Goal: Communication & Community: Participate in discussion

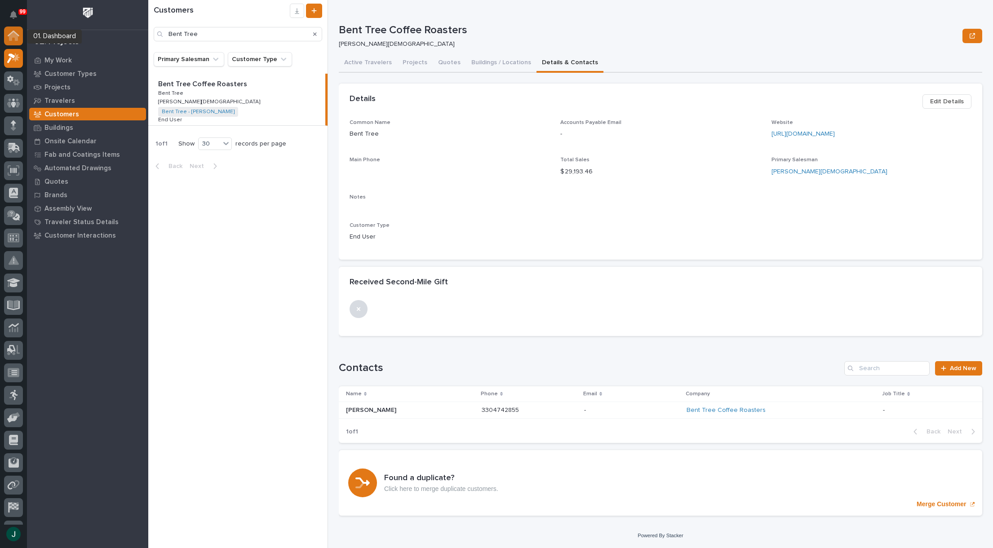
click at [15, 37] on icon at bounding box center [13, 36] width 9 height 9
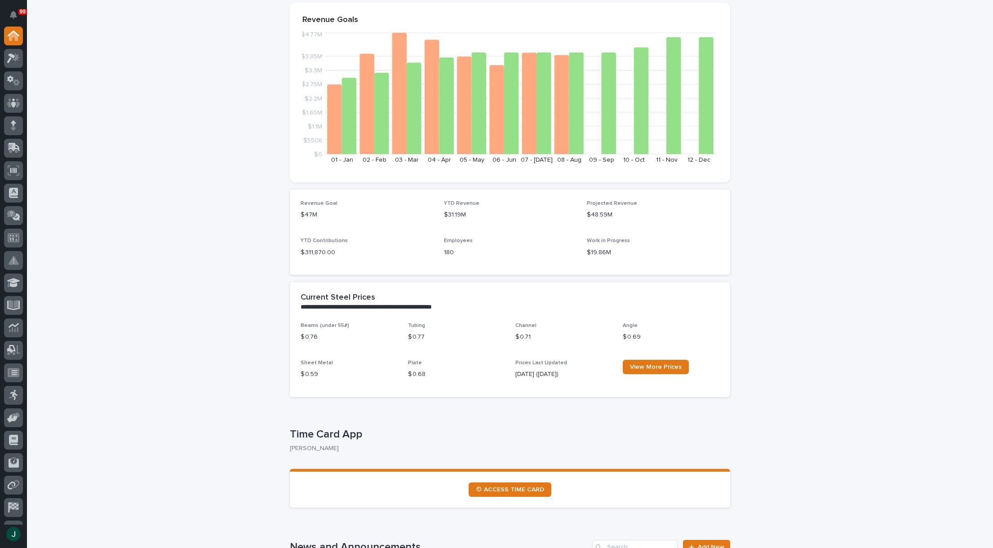
scroll to position [270, 0]
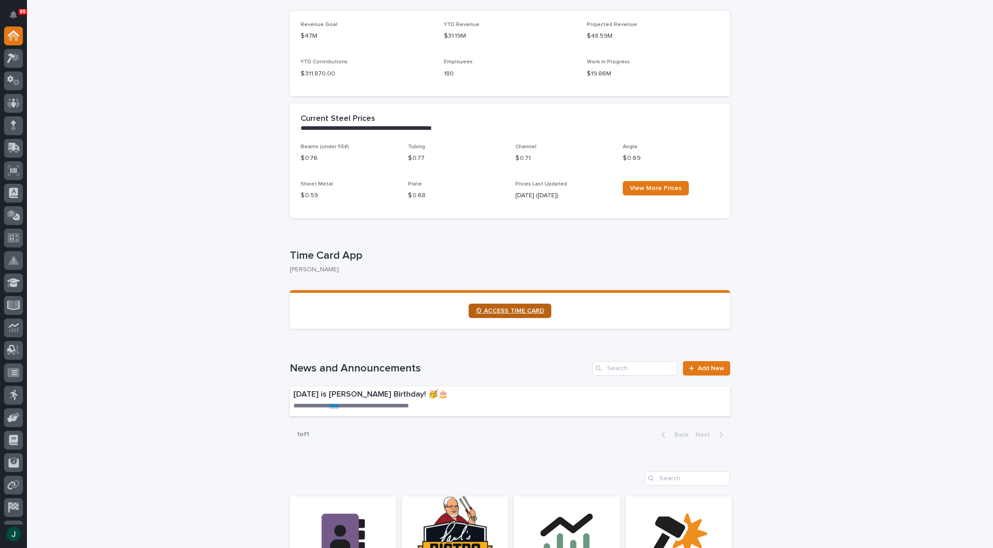
click at [511, 312] on span "⏲ ACCESS TIME CARD" at bounding box center [510, 311] width 68 height 6
click at [14, 60] on icon at bounding box center [13, 58] width 13 height 10
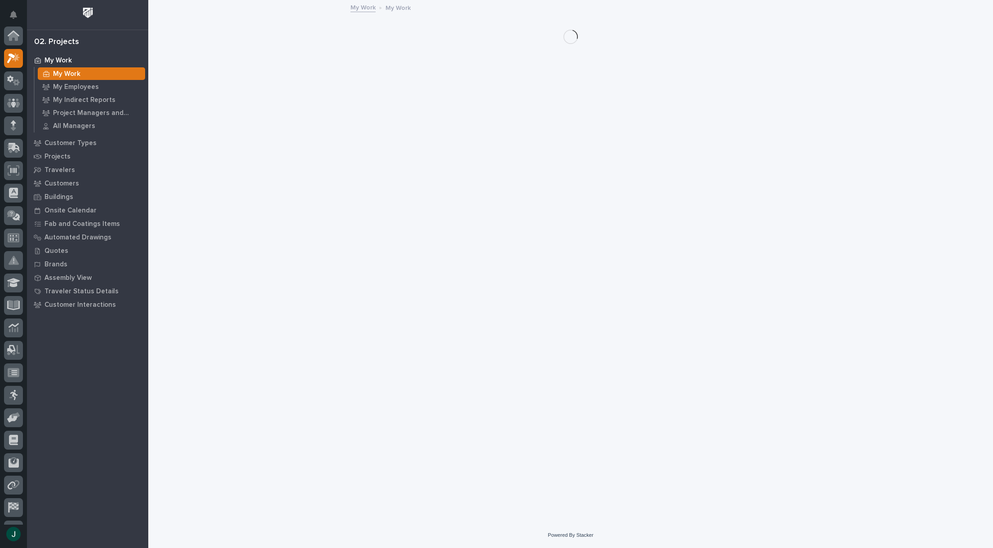
scroll to position [22, 0]
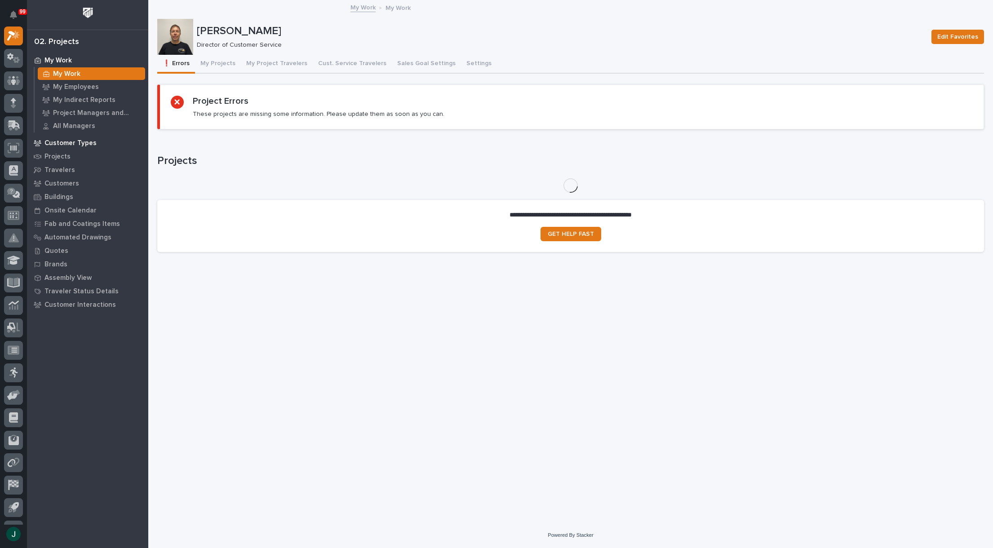
click at [58, 142] on p "Customer Types" at bounding box center [70, 143] width 52 height 8
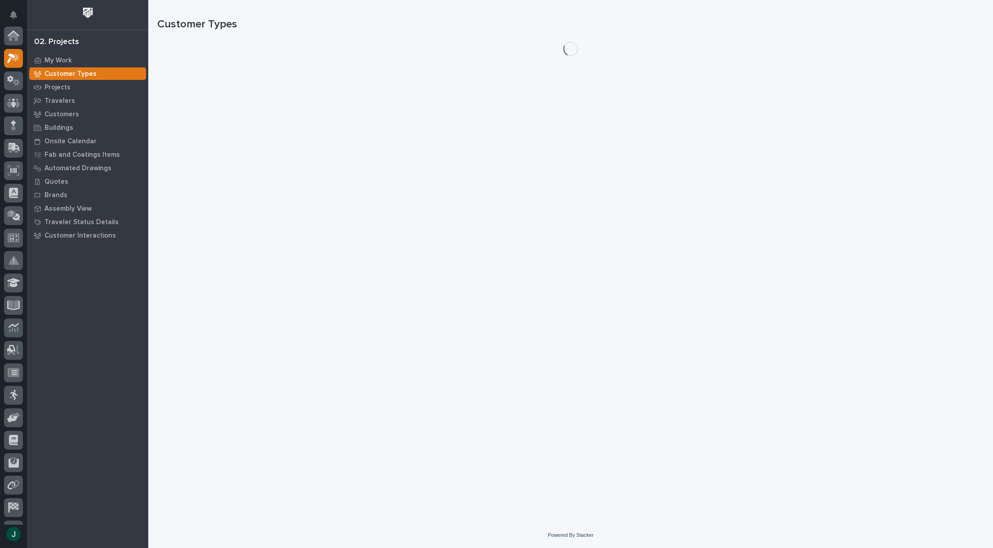
scroll to position [22, 0]
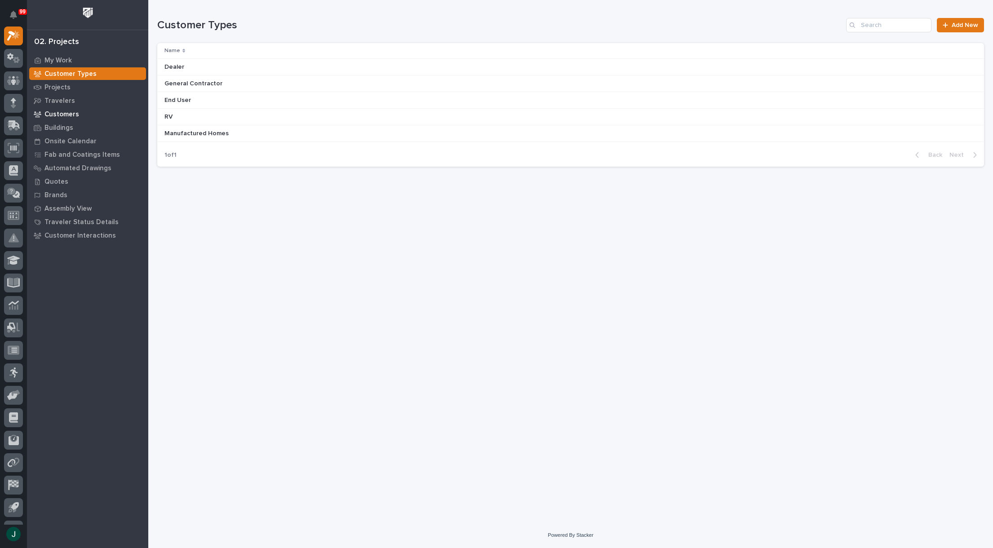
click at [57, 112] on p "Customers" at bounding box center [61, 115] width 35 height 8
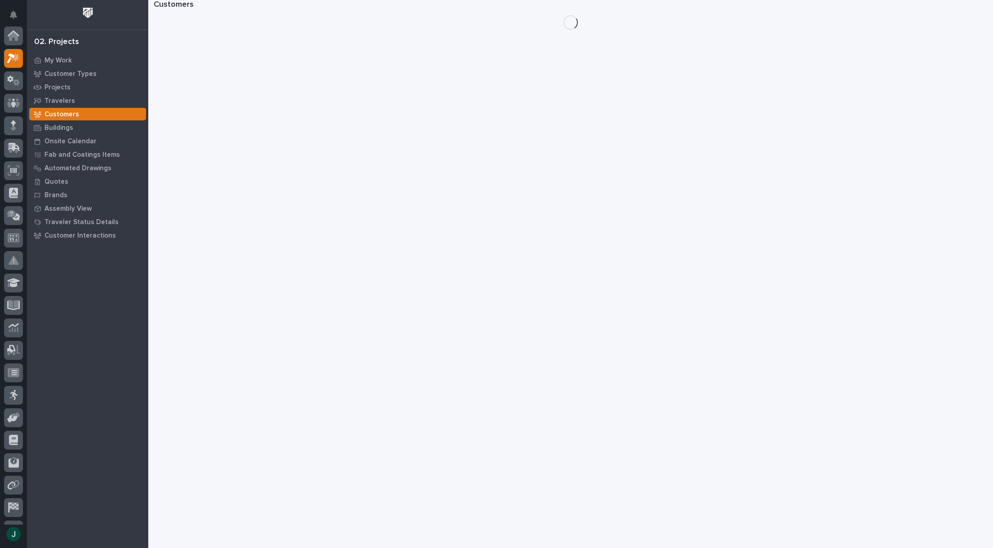
scroll to position [22, 0]
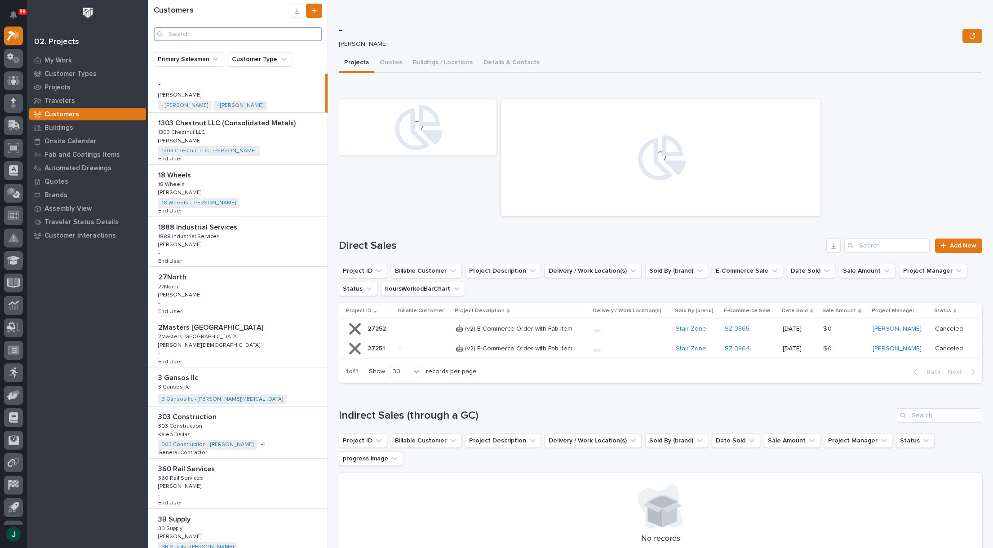
click at [189, 35] on input "Search" at bounding box center [238, 34] width 169 height 14
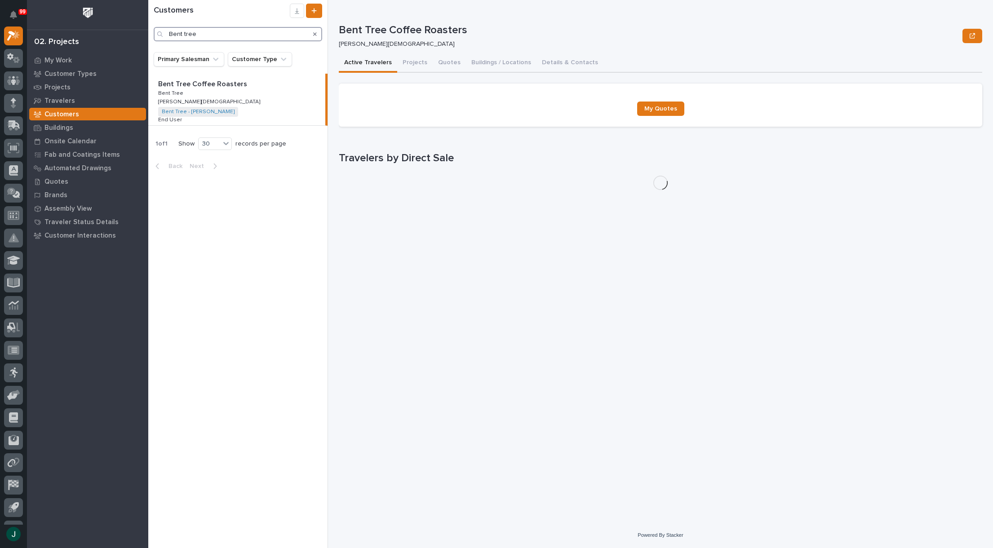
type input "Bent tree"
click at [186, 84] on p "Bent Tree Coffee Roasters" at bounding box center [203, 83] width 91 height 10
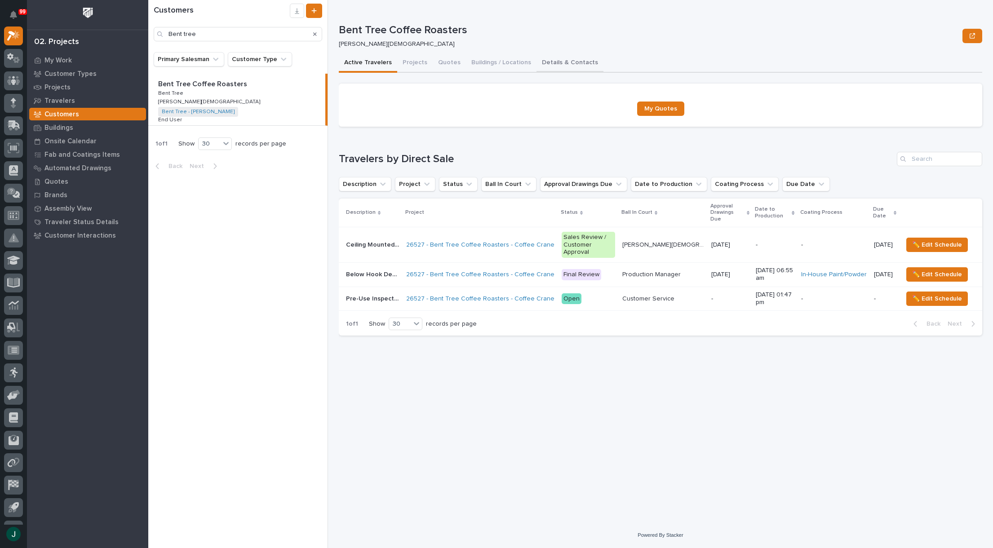
click at [551, 62] on button "Details & Contacts" at bounding box center [570, 63] width 67 height 19
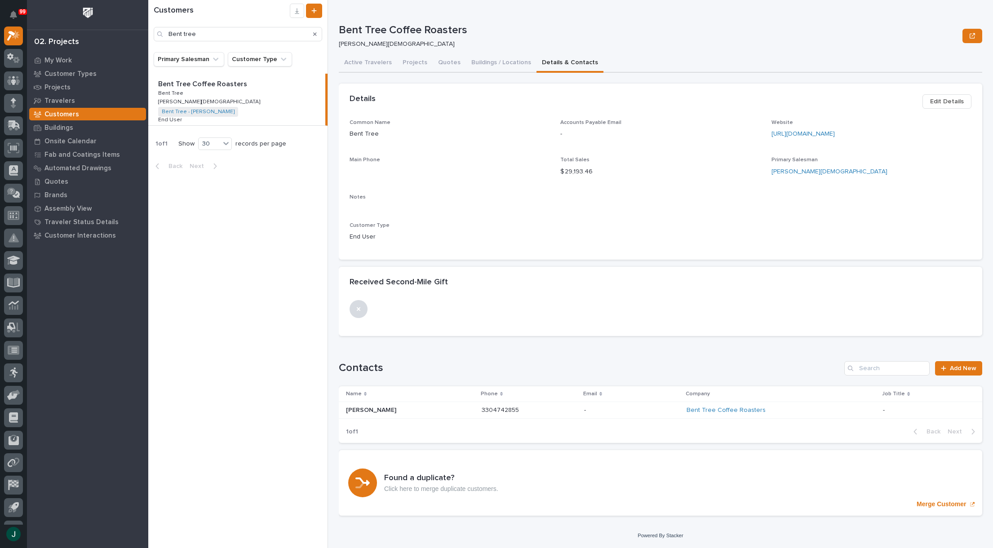
scroll to position [0, 0]
click at [484, 65] on button "Buildings / Locations" at bounding box center [501, 62] width 71 height 19
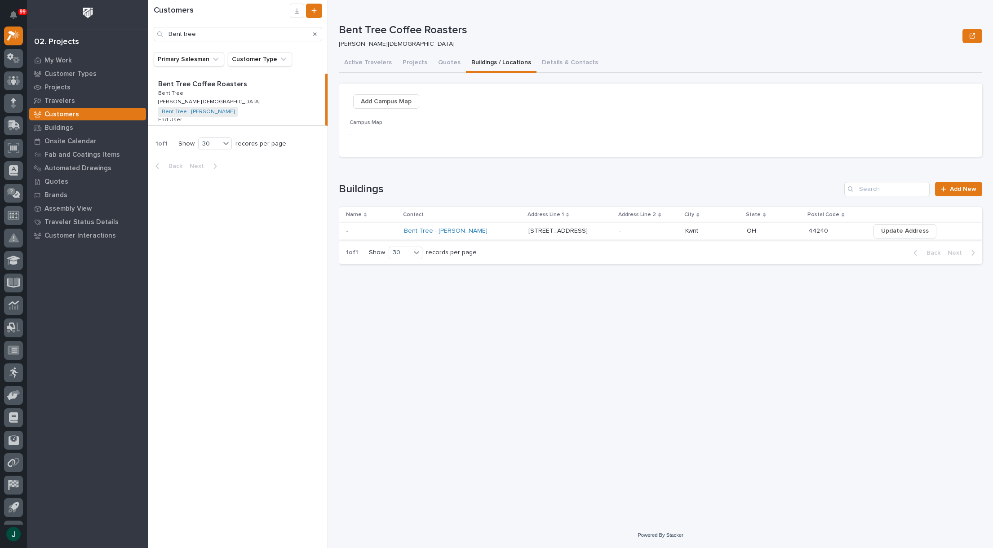
click at [888, 230] on span "Update Address" at bounding box center [905, 231] width 48 height 11
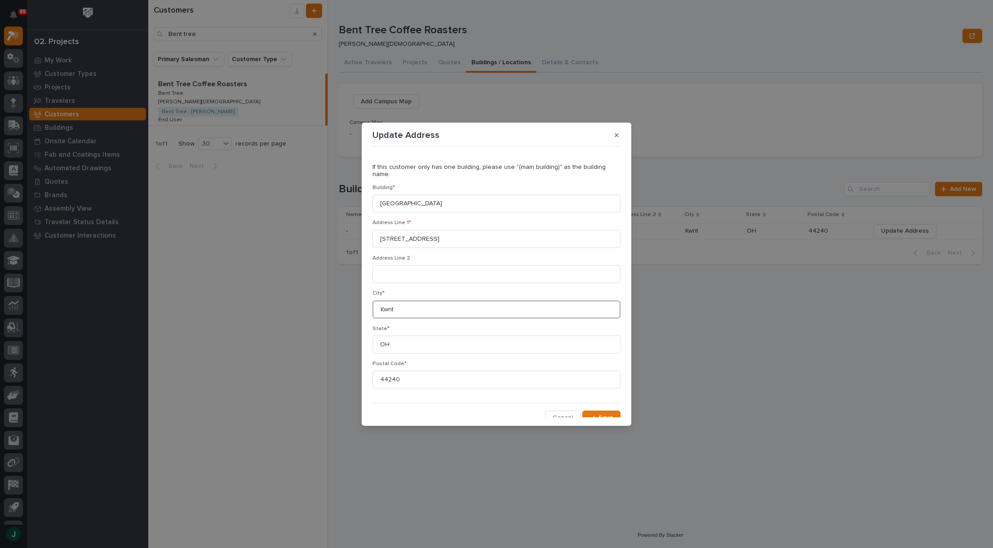
click at [387, 302] on input "Kwnt" at bounding box center [497, 310] width 248 height 18
type input "Kent"
click at [600, 417] on button "Save" at bounding box center [601, 418] width 38 height 14
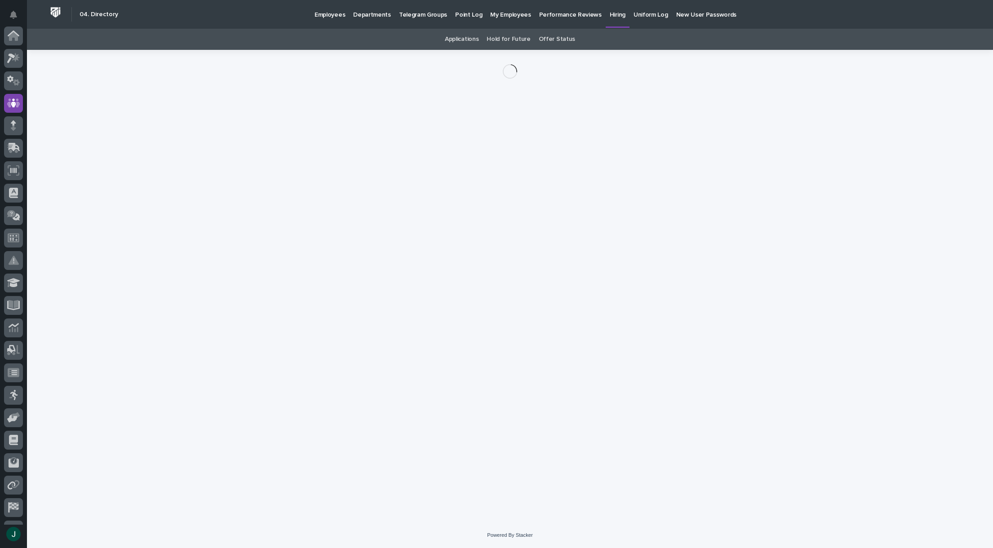
scroll to position [63, 0]
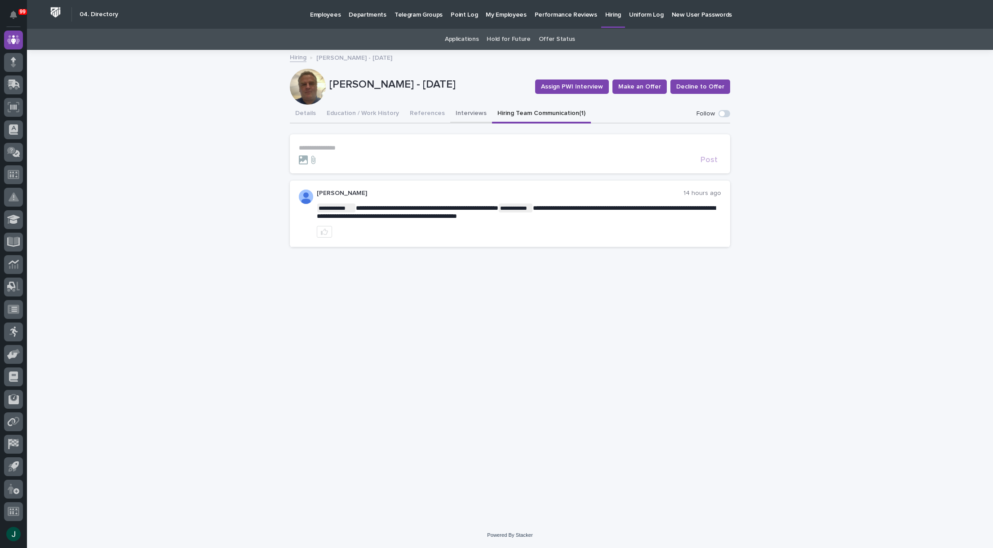
click at [465, 116] on button "Interviews" at bounding box center [471, 114] width 42 height 19
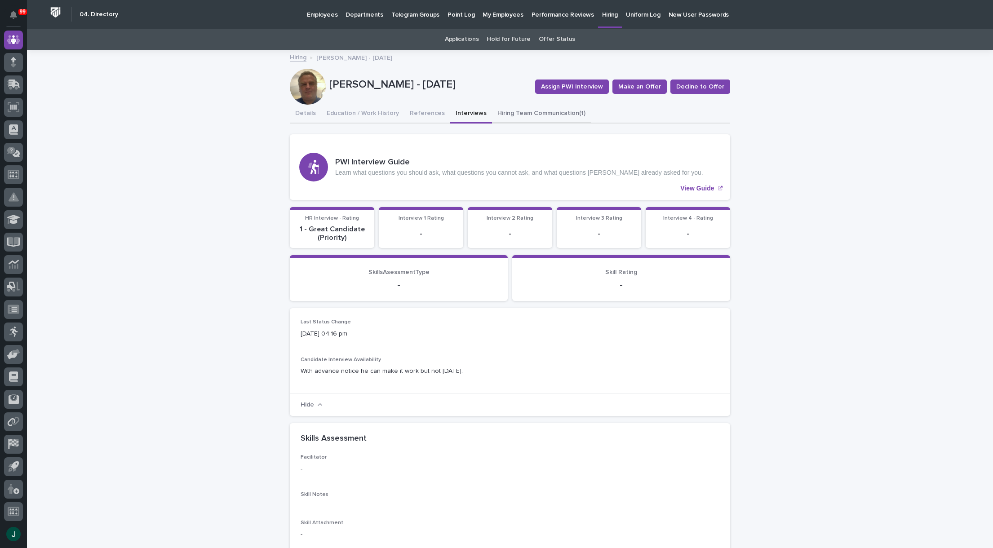
click at [498, 113] on button "Hiring Team Communication (1)" at bounding box center [541, 114] width 99 height 19
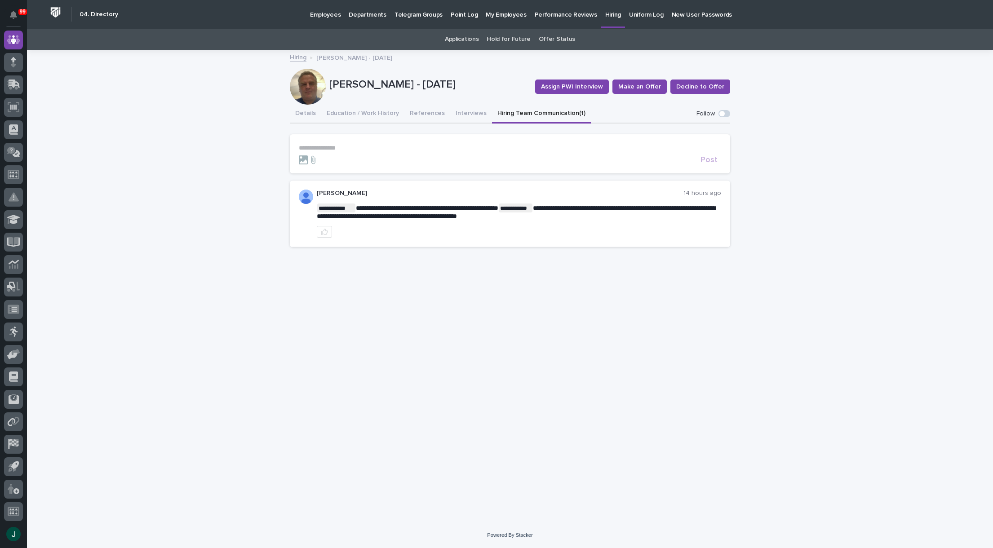
click at [343, 145] on p "**********" at bounding box center [510, 148] width 422 height 8
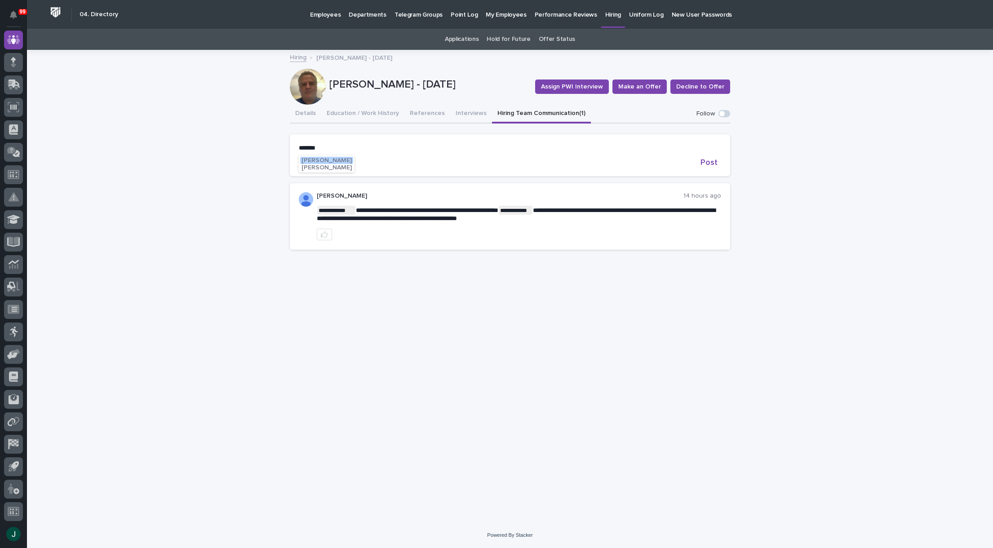
click at [335, 159] on span "Austin Beachy" at bounding box center [327, 160] width 50 height 6
click at [360, 151] on p "**********" at bounding box center [510, 148] width 422 height 9
click at [363, 161] on span "Todd Berger" at bounding box center [370, 161] width 50 height 6
click at [387, 149] on p "**********" at bounding box center [510, 148] width 422 height 9
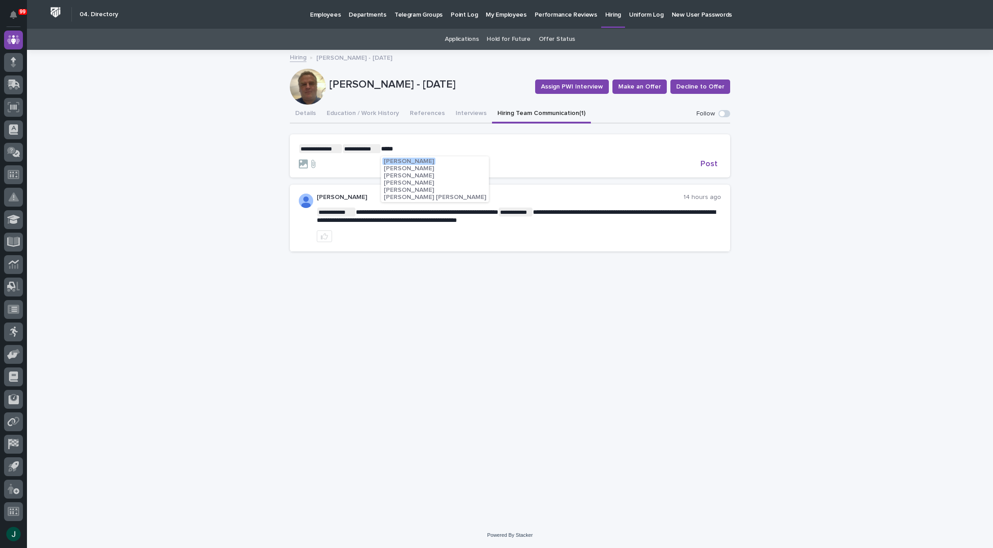
click at [396, 190] on span "Matt Jarvis" at bounding box center [409, 190] width 50 height 6
click at [423, 150] on p "**********" at bounding box center [510, 148] width 422 height 9
click at [431, 161] on span "Pat Kelley" at bounding box center [443, 161] width 50 height 6
click at [462, 151] on p "**********" at bounding box center [510, 148] width 422 height 9
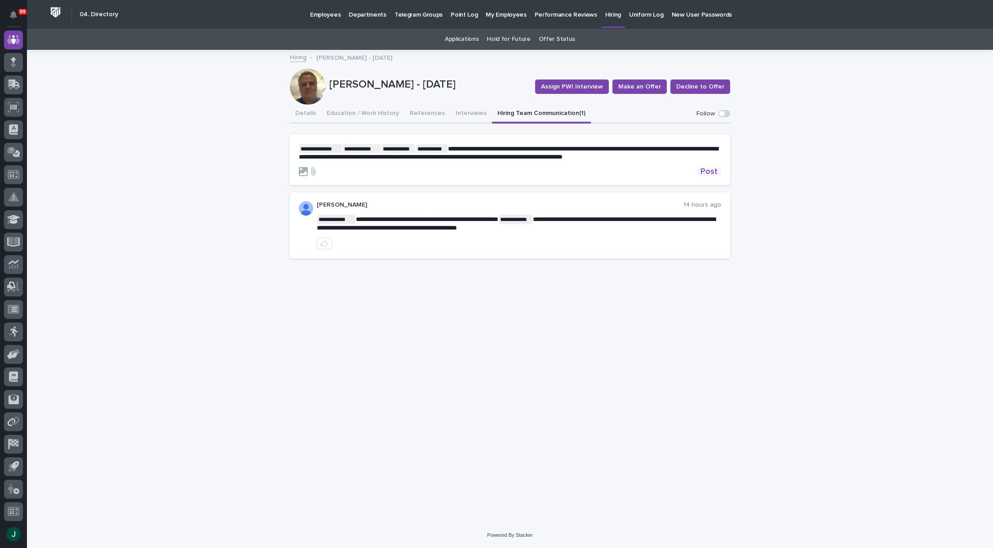
click at [711, 172] on span "Post" at bounding box center [709, 172] width 17 height 8
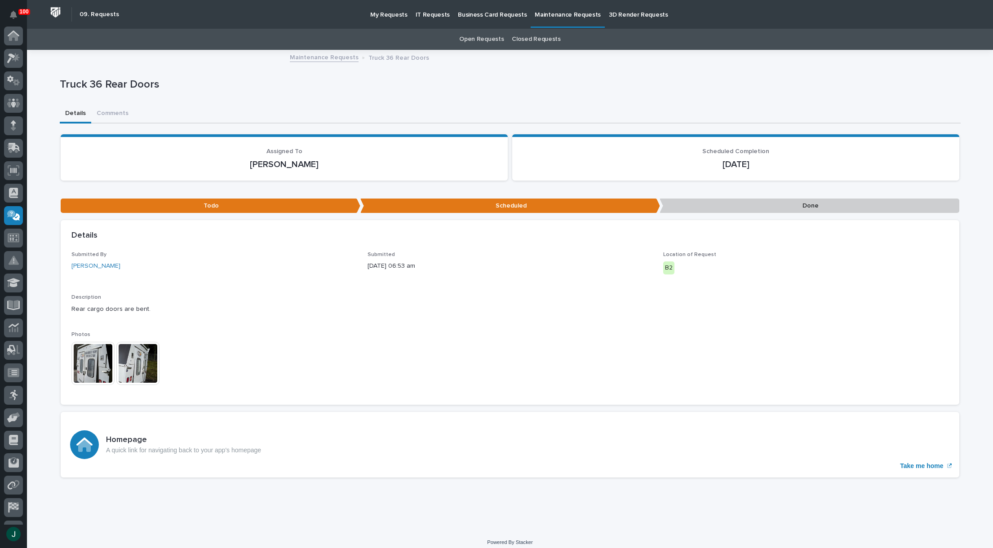
scroll to position [63, 0]
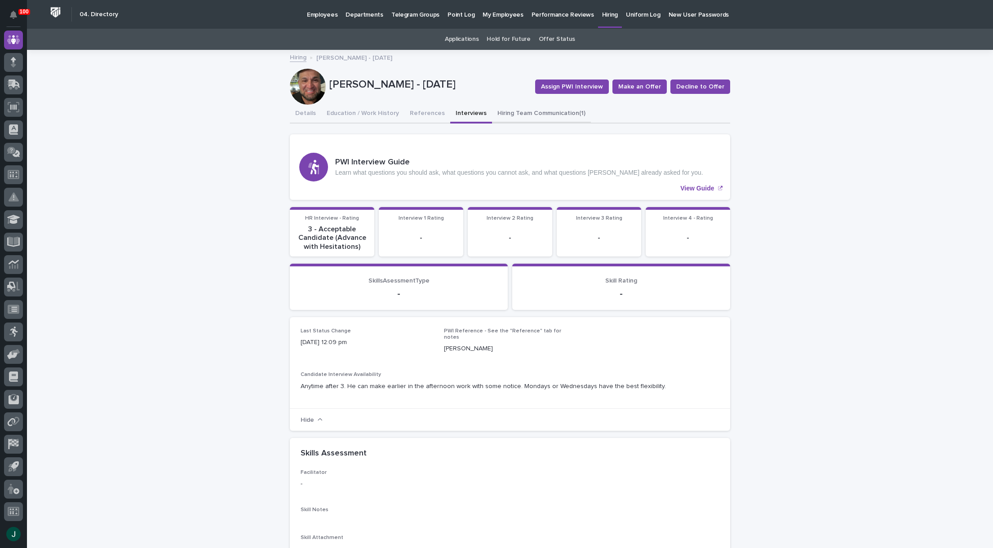
click at [522, 119] on button "Hiring Team Communication (1)" at bounding box center [541, 114] width 99 height 19
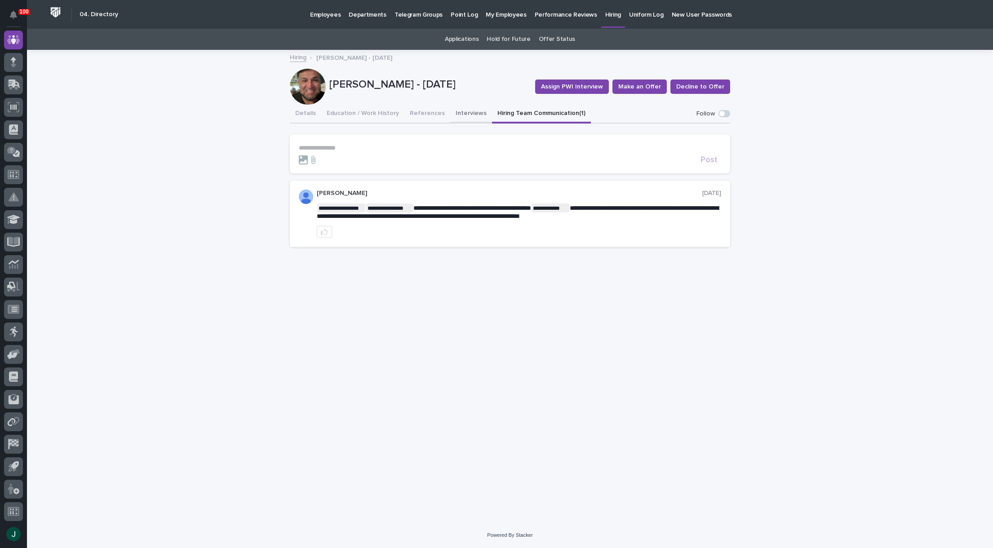
click at [462, 111] on button "Interviews" at bounding box center [471, 114] width 42 height 19
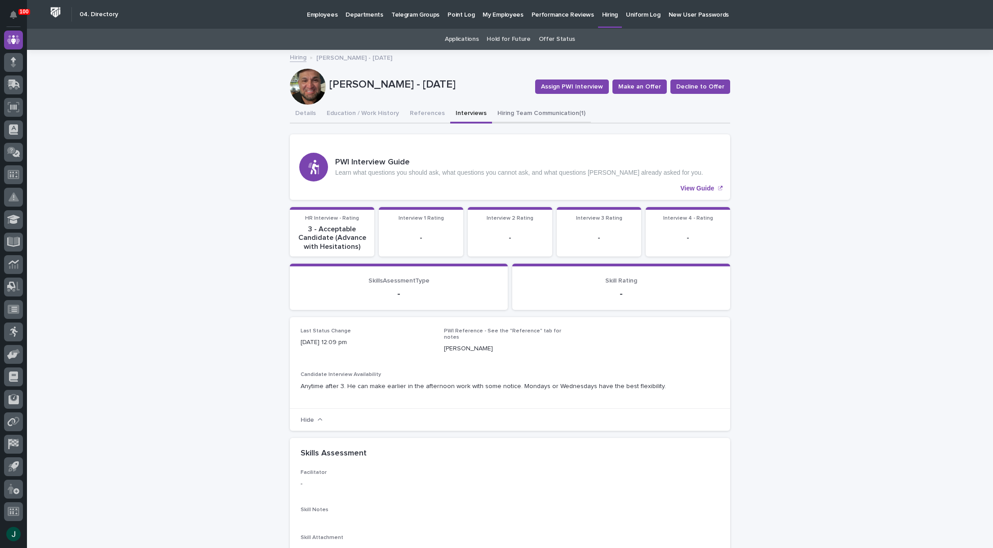
click at [513, 115] on button "Hiring Team Communication (1)" at bounding box center [541, 114] width 99 height 19
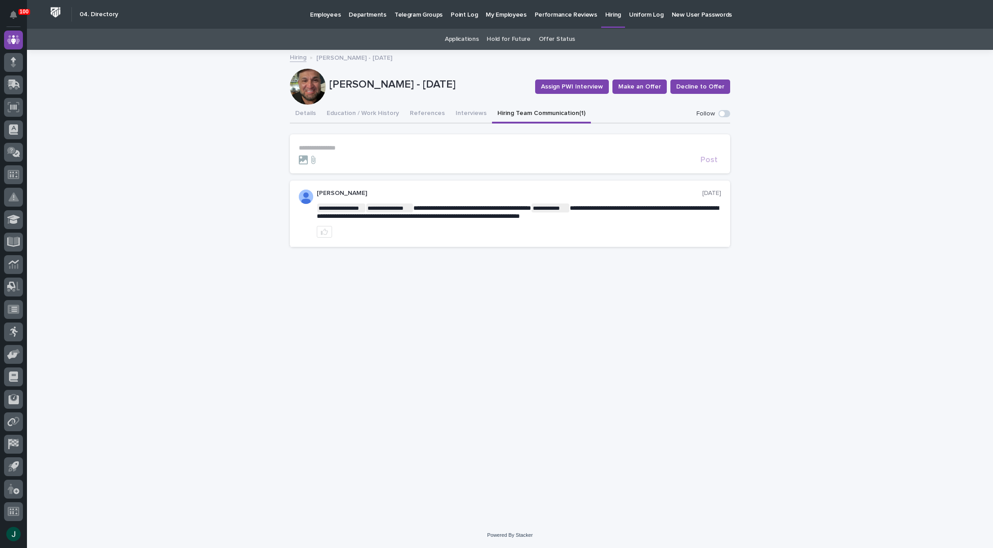
click at [336, 147] on p "**********" at bounding box center [510, 148] width 422 height 8
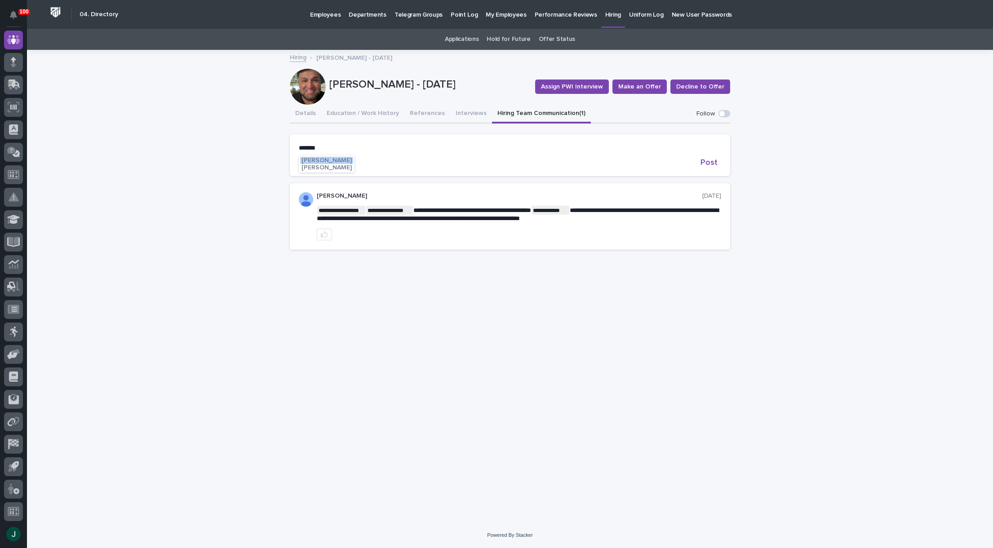
click at [333, 161] on span "Austin Beachy" at bounding box center [327, 160] width 50 height 6
click at [355, 151] on p "**********" at bounding box center [510, 148] width 422 height 9
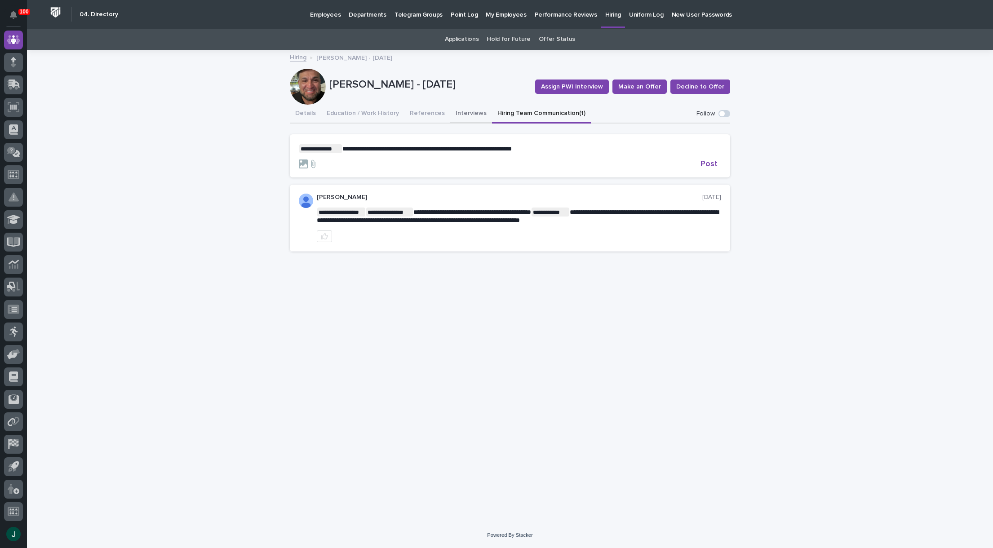
click at [464, 114] on button "Interviews" at bounding box center [471, 114] width 42 height 19
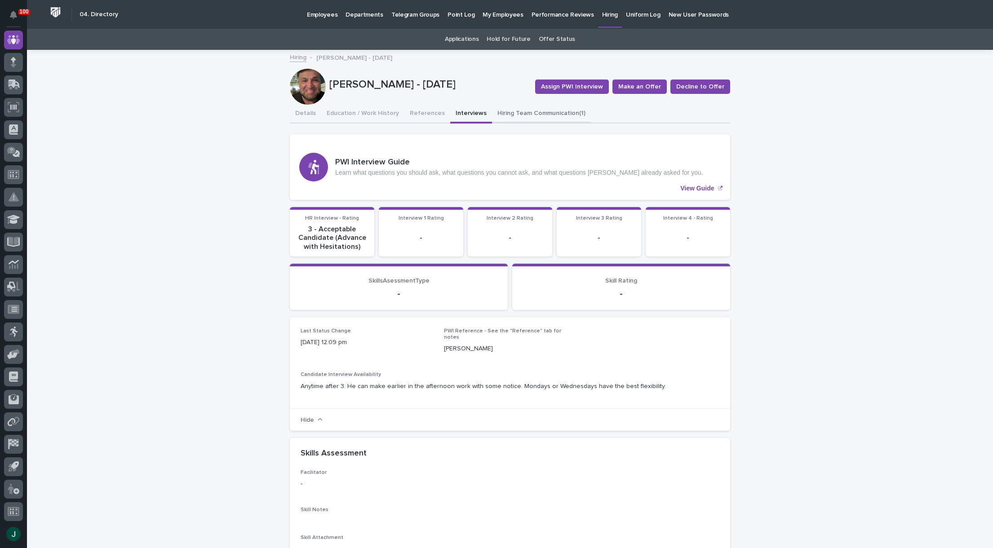
click at [522, 114] on button "Hiring Team Communication (1)" at bounding box center [541, 114] width 99 height 19
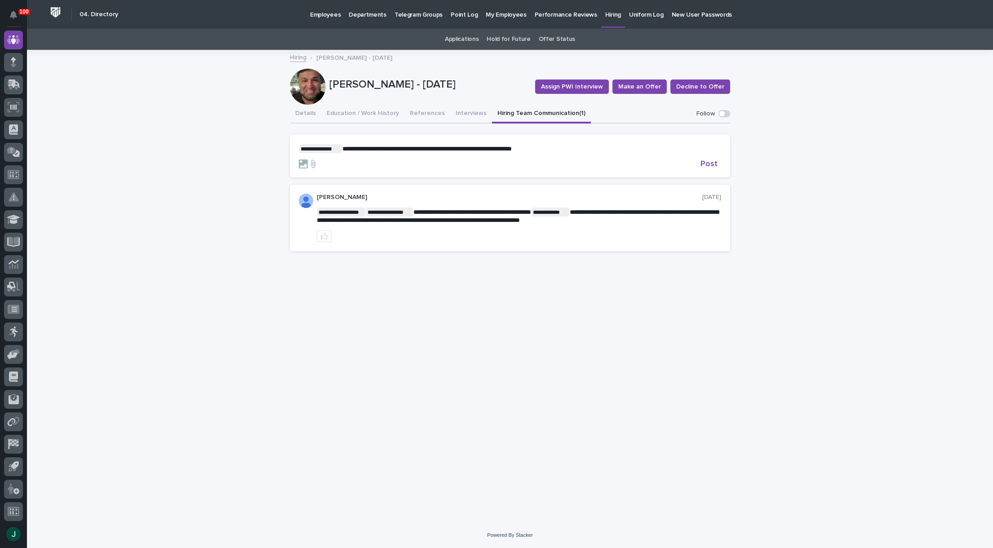
click at [555, 148] on p "**********" at bounding box center [510, 148] width 422 height 9
click at [711, 167] on span "Post" at bounding box center [709, 164] width 17 height 8
